Goal: Task Accomplishment & Management: Use online tool/utility

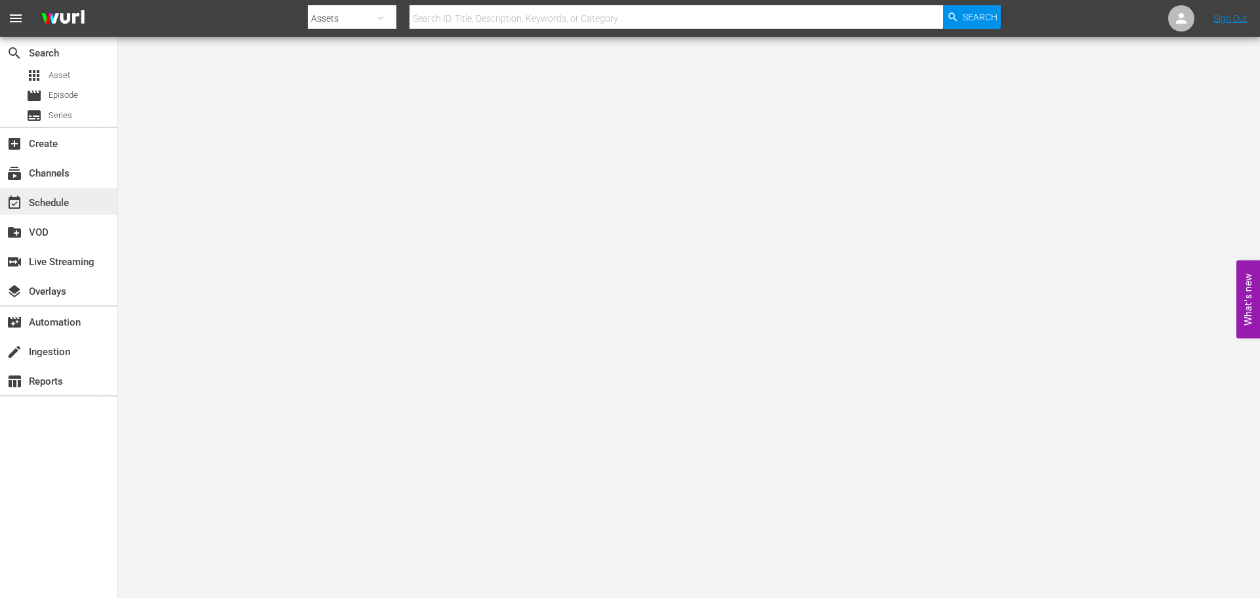
click at [58, 206] on div "event_available Schedule" at bounding box center [37, 201] width 74 height 12
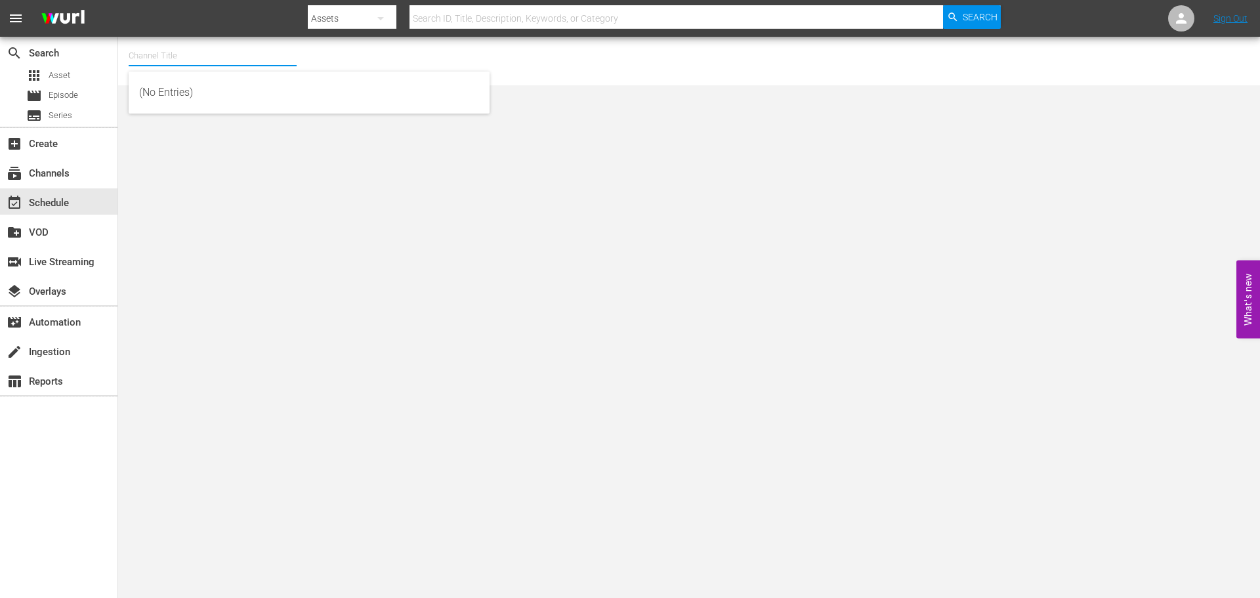
click at [165, 68] on input "text" at bounding box center [213, 56] width 168 height 32
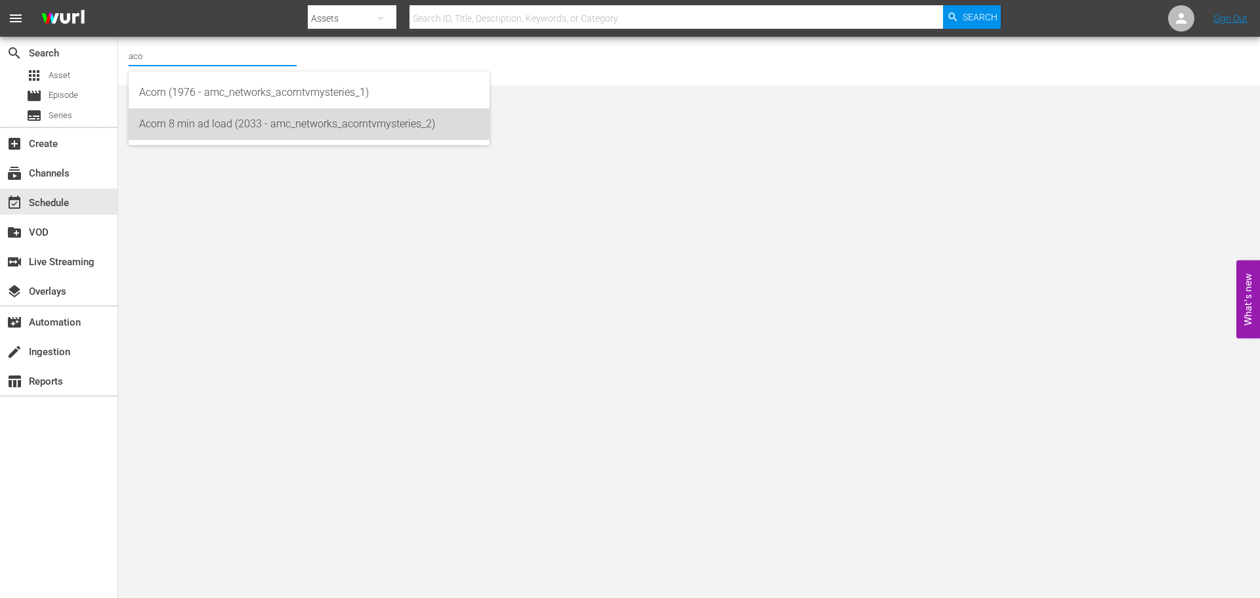
click at [288, 120] on div "Acorn 8 min ad load (2033 - amc_networks_acorntvmysteries_2)" at bounding box center [309, 124] width 340 height 32
type input "Acorn 8 min ad load (2033 - amc_networks_acorntvmysteries_2)"
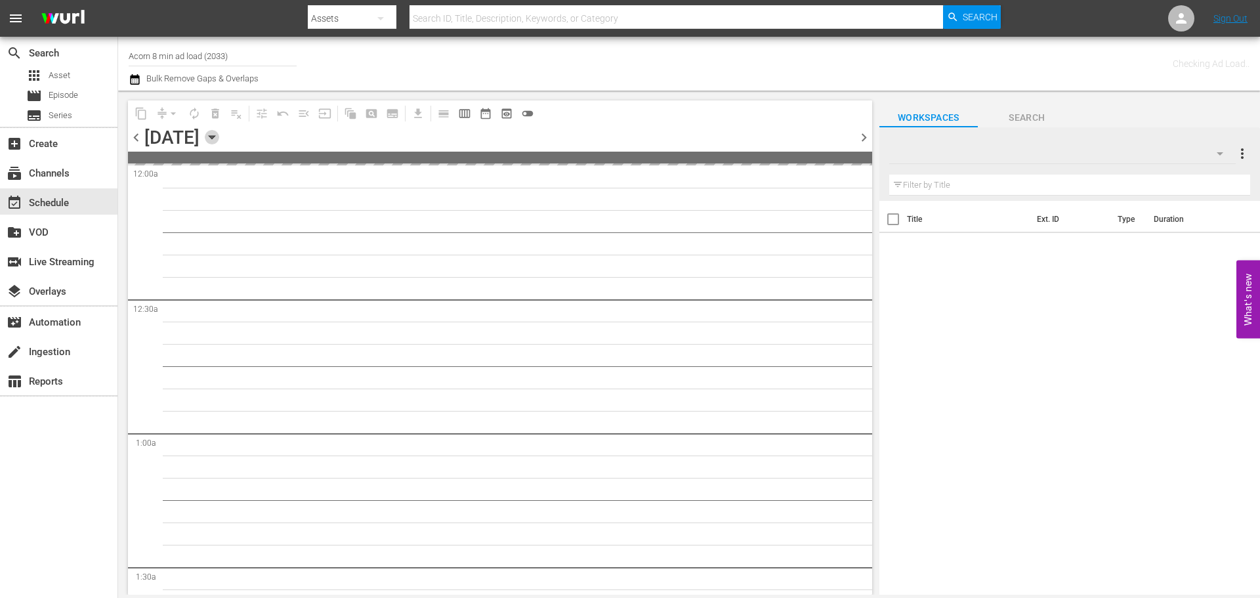
click at [219, 138] on icon "button" at bounding box center [212, 137] width 14 height 14
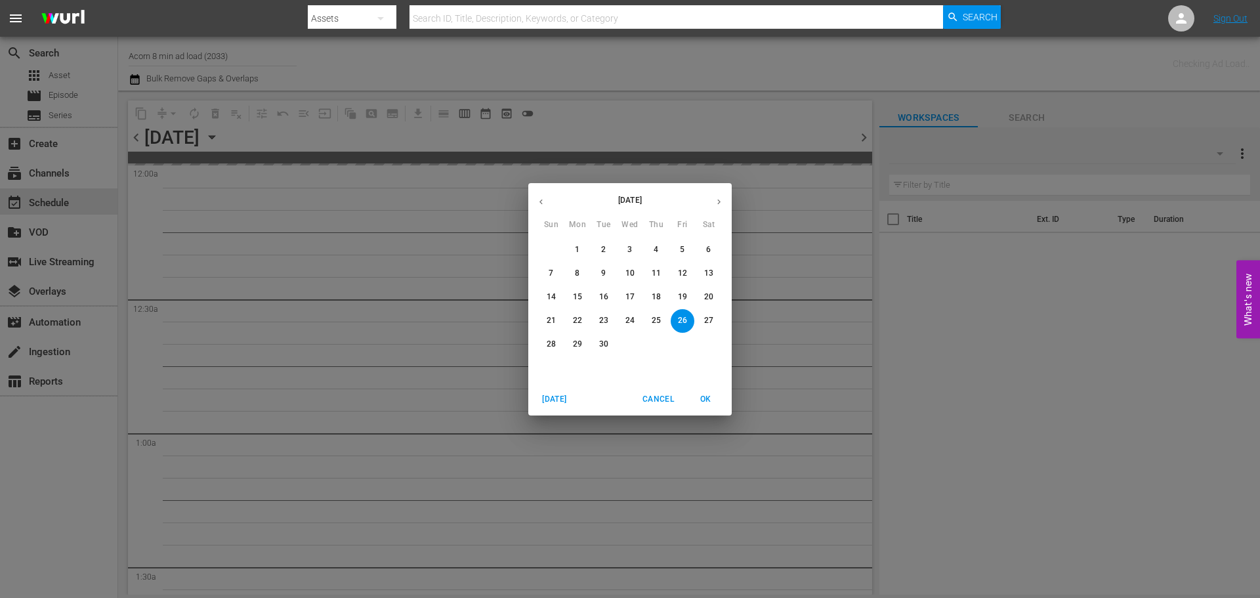
click at [712, 190] on button "button" at bounding box center [719, 202] width 26 height 26
click at [625, 244] on span "1" at bounding box center [630, 249] width 24 height 11
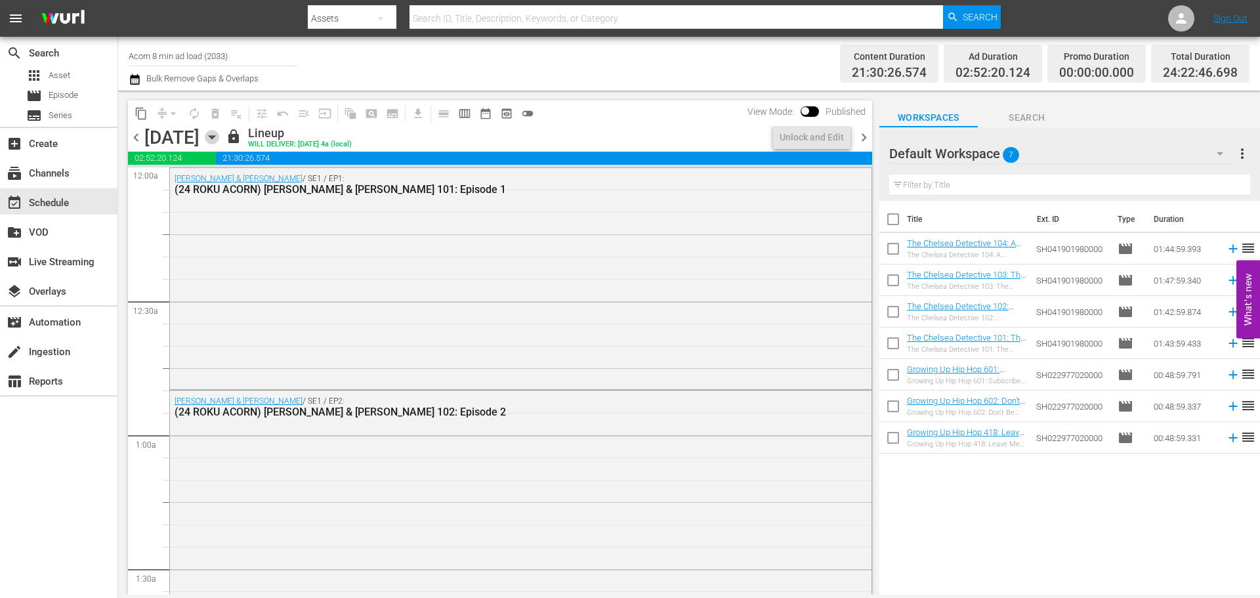
click at [219, 139] on icon "button" at bounding box center [212, 137] width 14 height 14
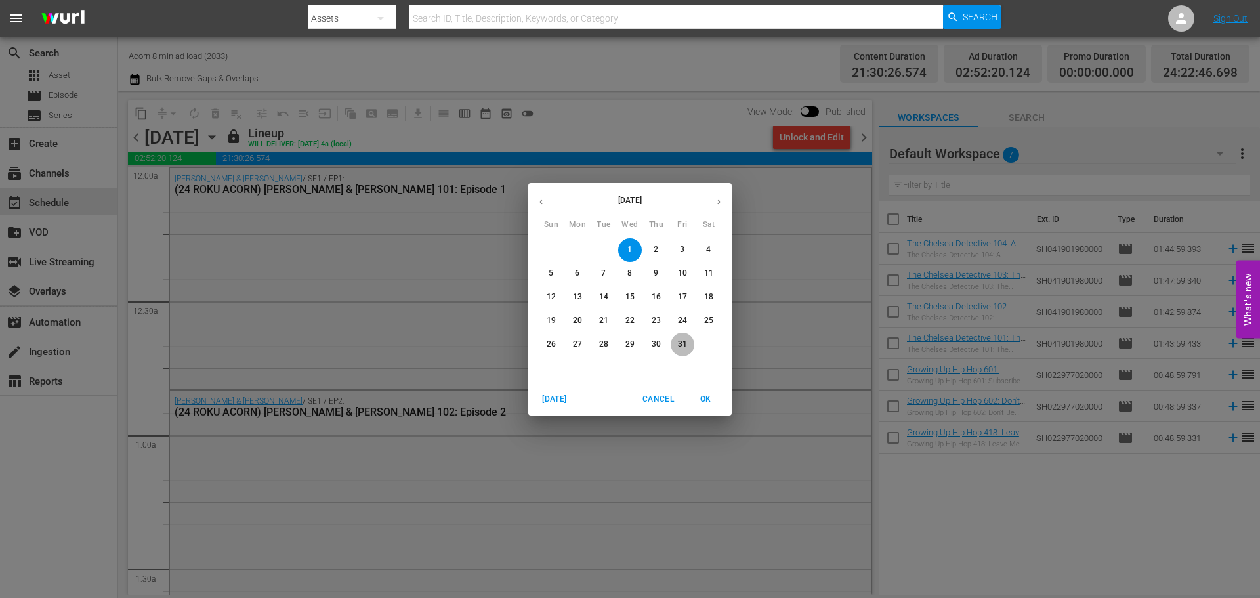
click at [690, 346] on span "31" at bounding box center [683, 344] width 24 height 11
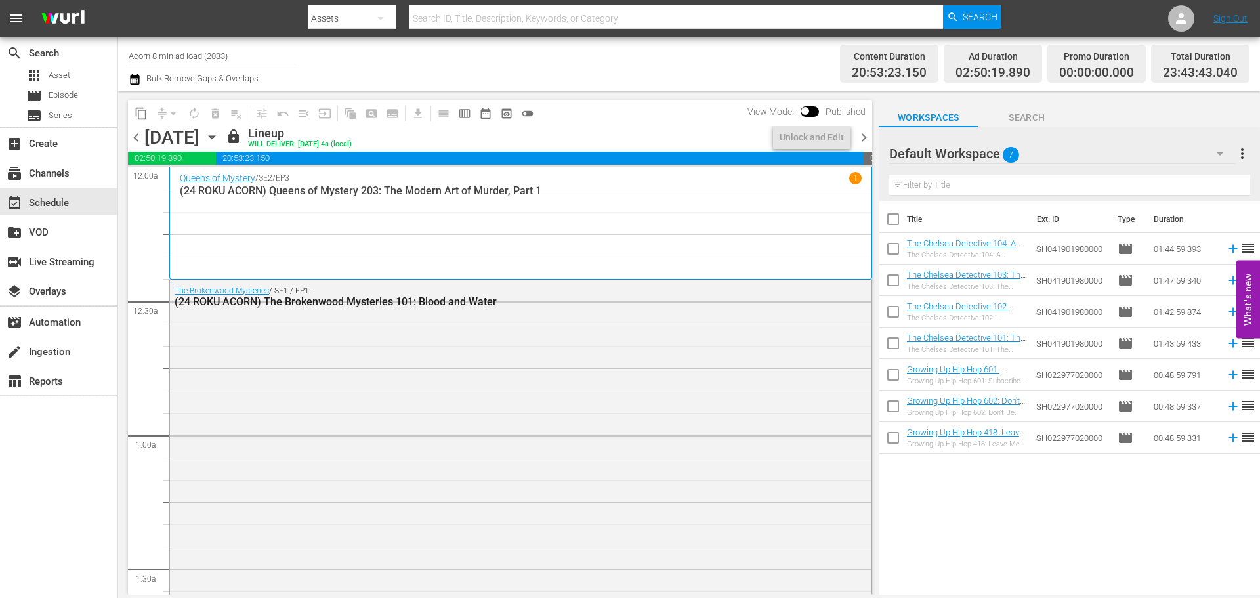
click at [866, 138] on span "chevron_right" at bounding box center [864, 137] width 16 height 16
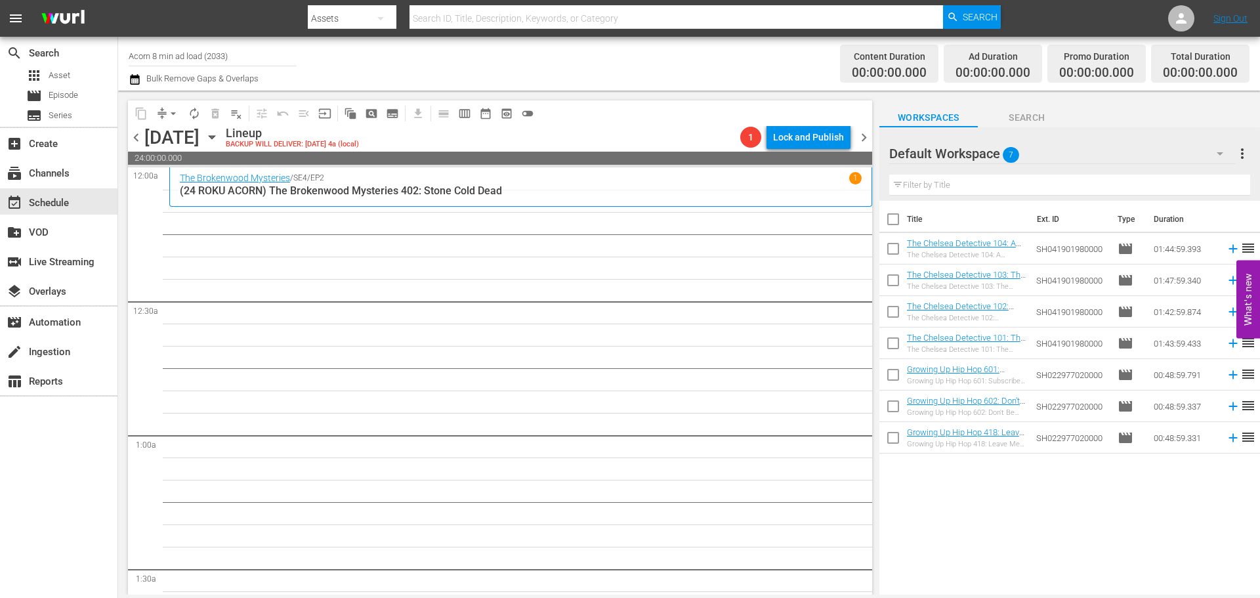
click at [219, 54] on input "Acorn 8 min ad load (2033)" at bounding box center [213, 56] width 168 height 32
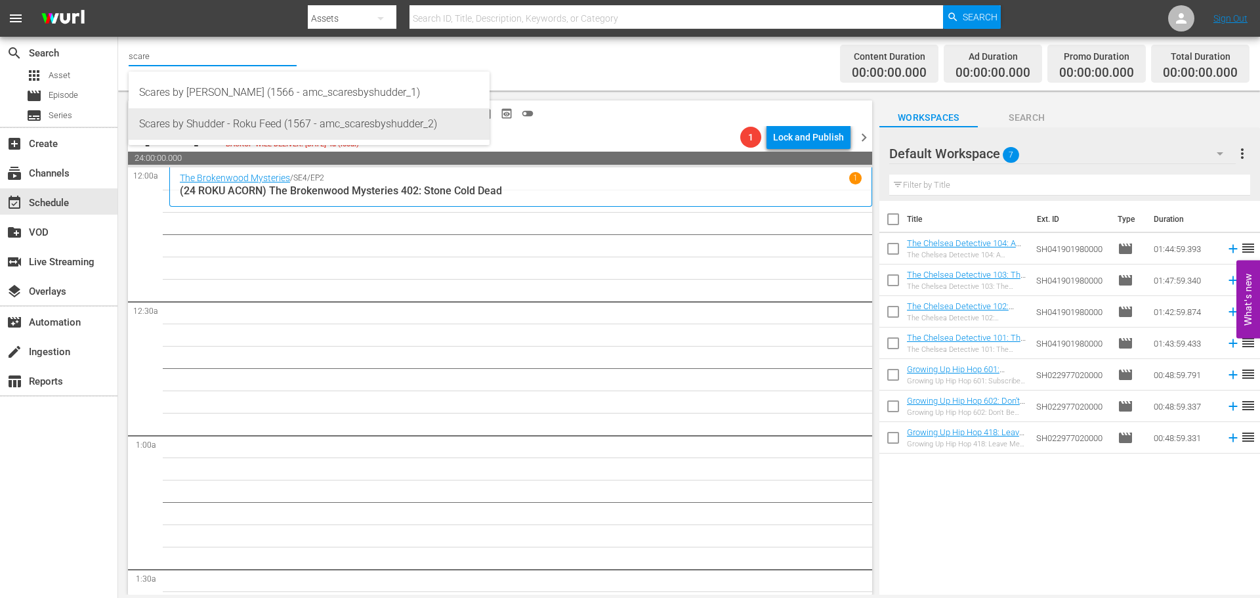
click at [236, 129] on div "Scares by Shudder - Roku Feed (1567 - amc_scaresbyshudder_2)" at bounding box center [309, 124] width 340 height 32
type input "Scares by Shudder - Roku Feed (1567 - amc_scaresbyshudder_2)"
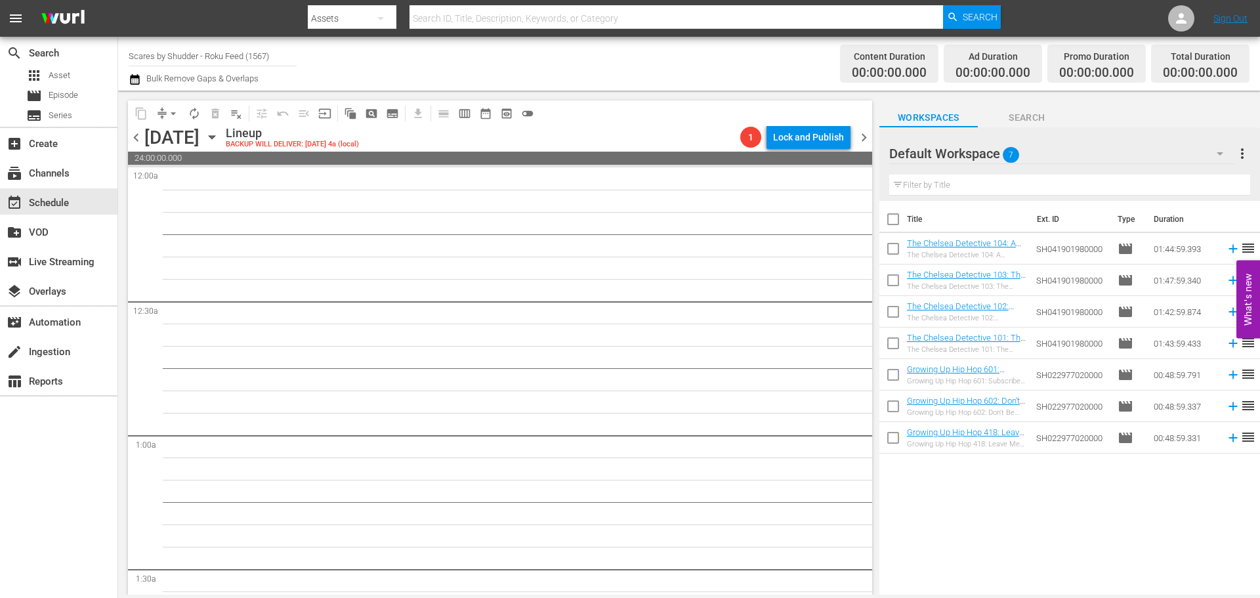
click at [138, 139] on span "chevron_left" at bounding box center [136, 137] width 16 height 16
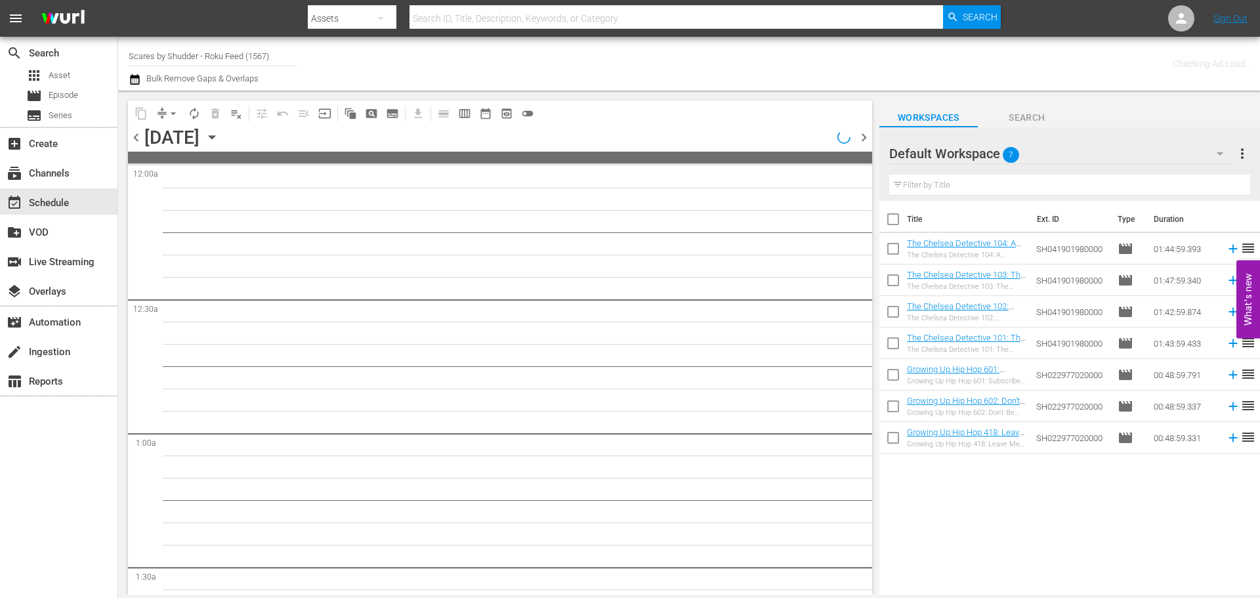
click at [219, 135] on icon "button" at bounding box center [212, 137] width 14 height 14
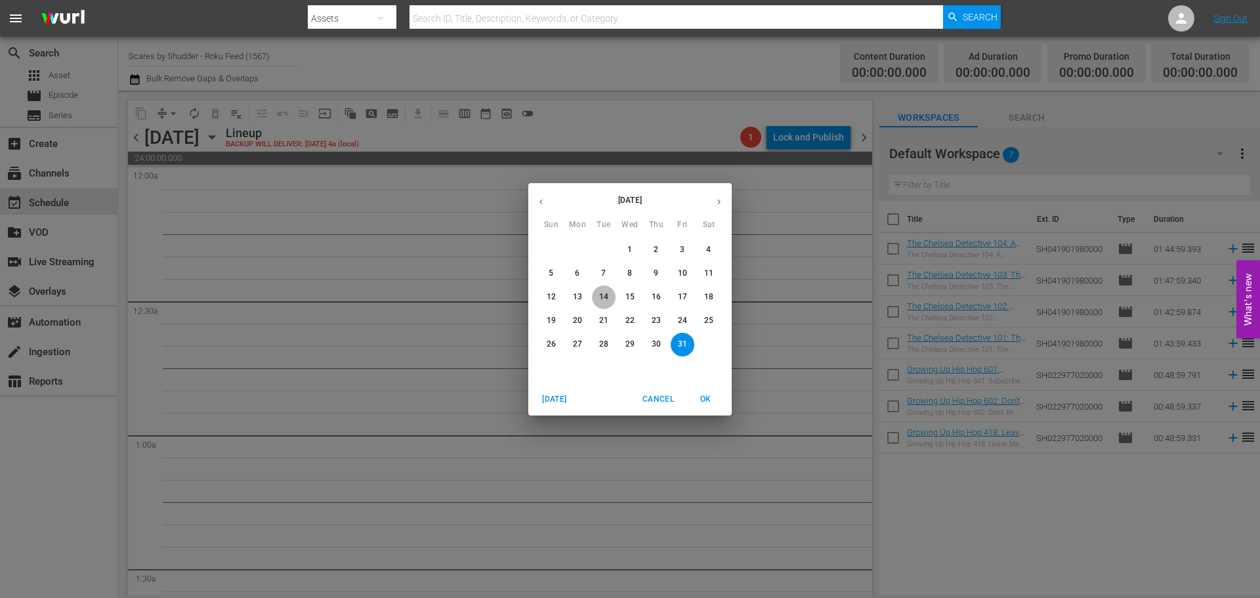
click at [605, 292] on p "14" at bounding box center [603, 296] width 9 height 11
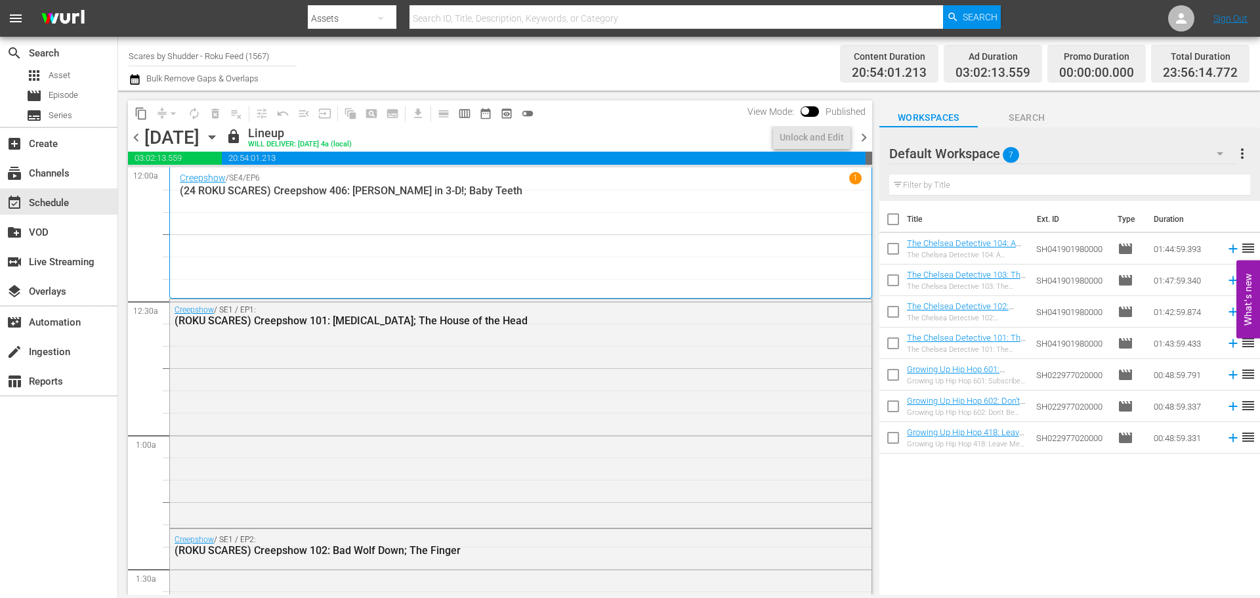
click at [863, 139] on span "chevron_right" at bounding box center [864, 137] width 16 height 16
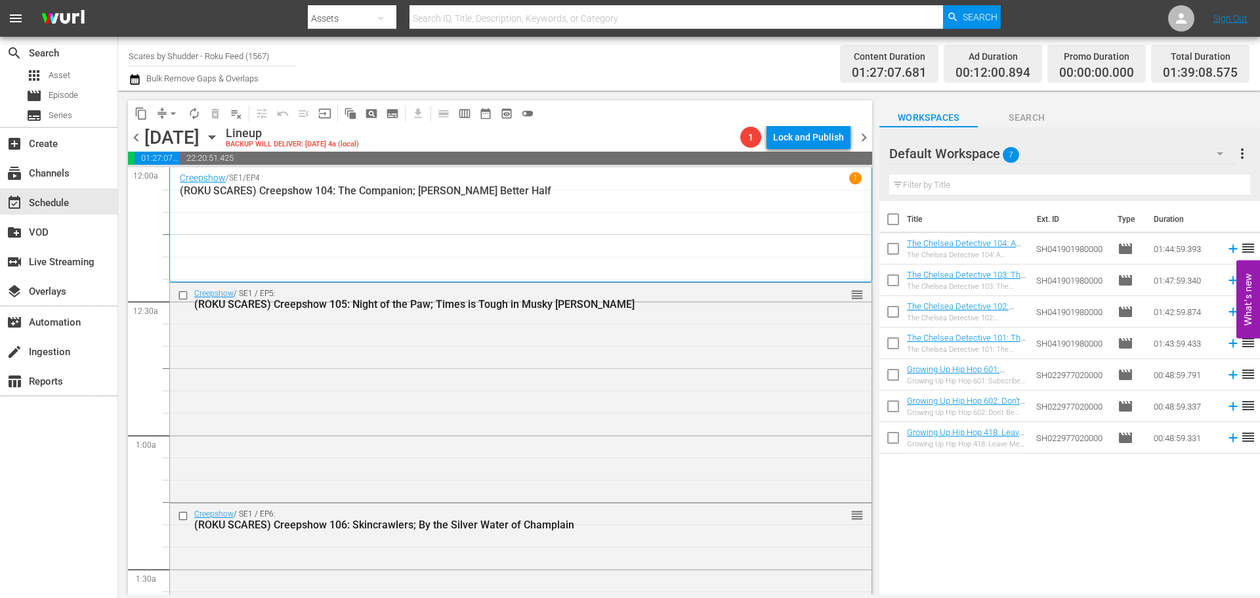
scroll to position [1212, 0]
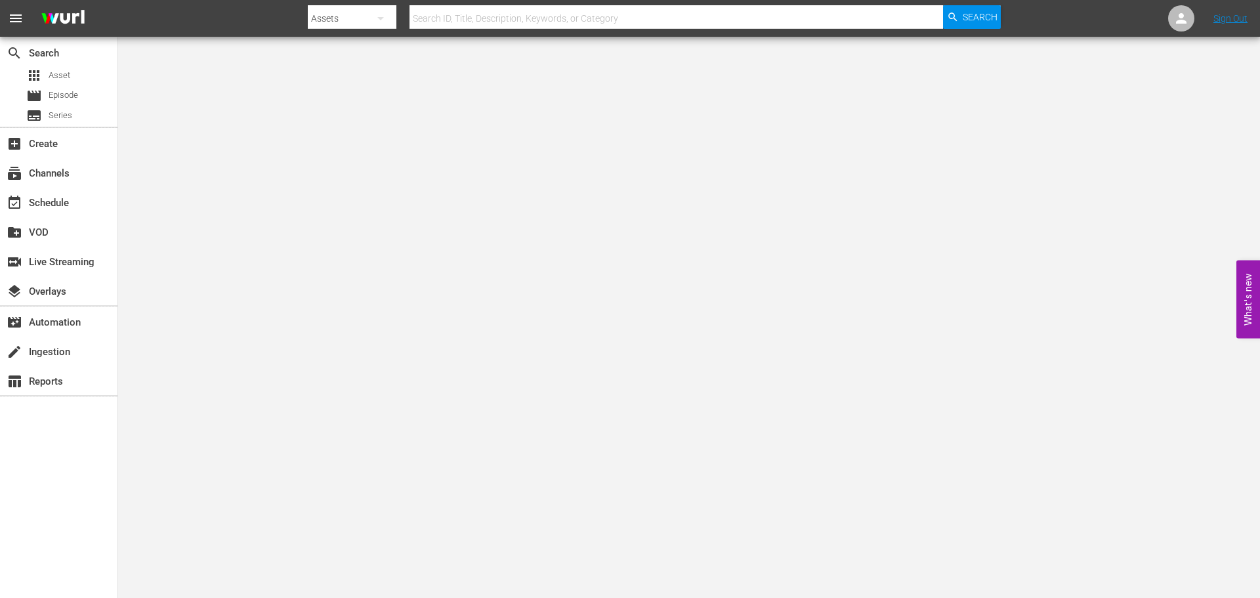
click at [609, 28] on hr at bounding box center [677, 28] width 534 height 1
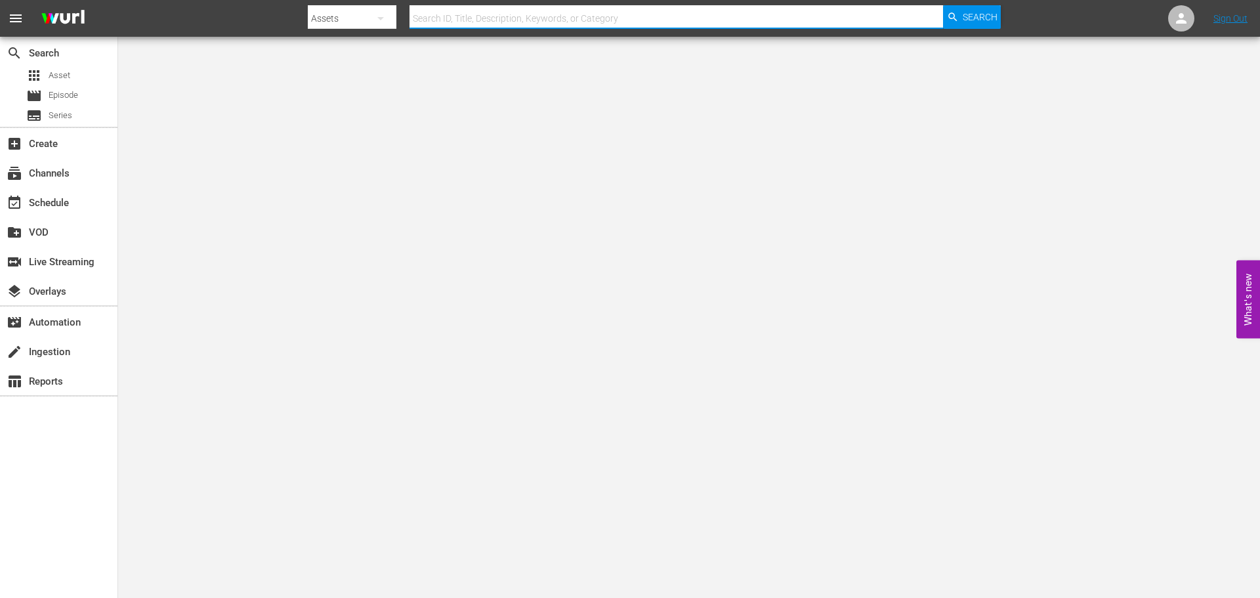
click at [603, 20] on input "text" at bounding box center [677, 19] width 534 height 32
type input "red king"
